Goal: Task Accomplishment & Management: Manage account settings

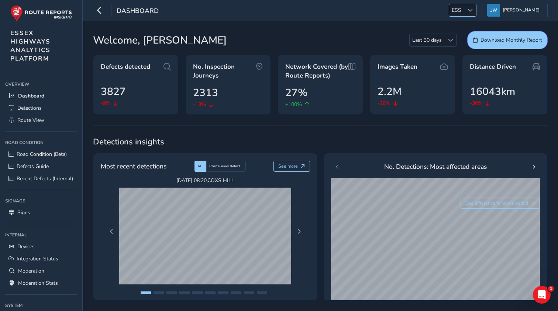
click at [474, 13] on div at bounding box center [470, 10] width 12 height 12
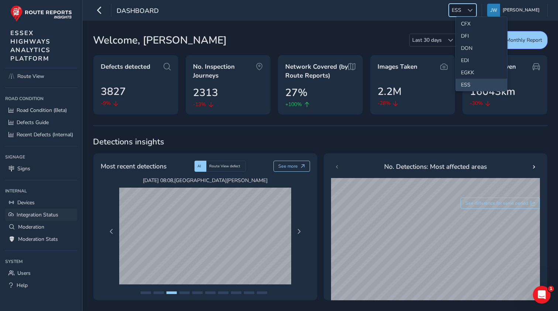
scroll to position [44, 0]
click at [18, 275] on span "Users" at bounding box center [23, 273] width 13 height 7
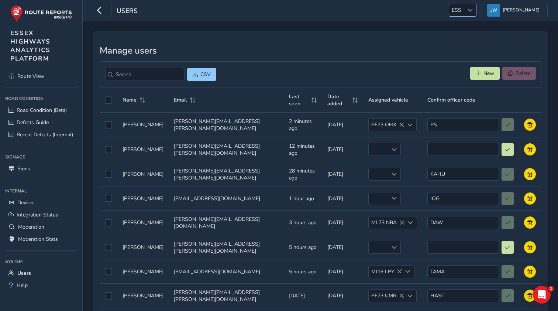
click at [473, 10] on span at bounding box center [470, 10] width 5 height 5
click at [388, 44] on div "Manage users CSV New Delete Name Email Last seen Date added Assigned vehicle Co…" at bounding box center [320, 207] width 455 height 352
click at [473, 10] on span at bounding box center [470, 10] width 5 height 5
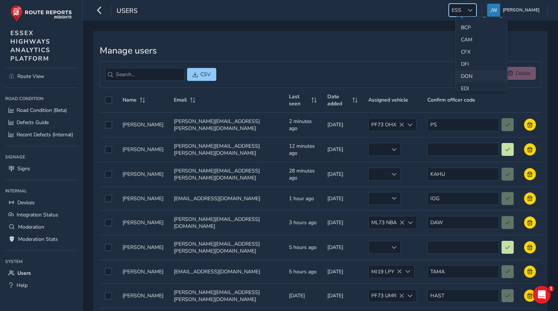
scroll to position [35, 0]
click at [465, 40] on li "CAM" at bounding box center [481, 39] width 51 height 12
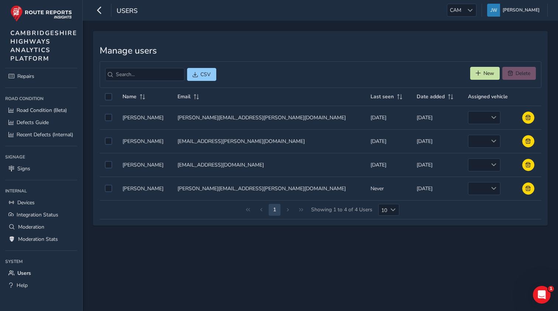
scroll to position [56, 0]
click at [478, 76] on button "New" at bounding box center [485, 73] width 30 height 13
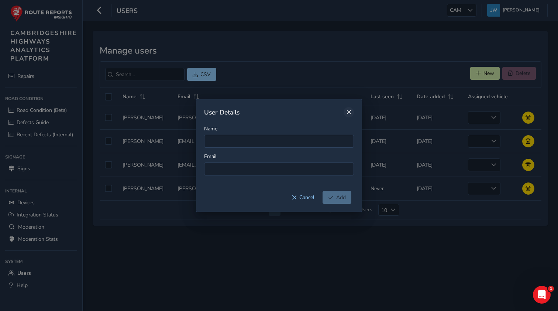
click at [350, 114] on span "Close" at bounding box center [348, 112] width 5 height 5
